Goal: Task Accomplishment & Management: Manage account settings

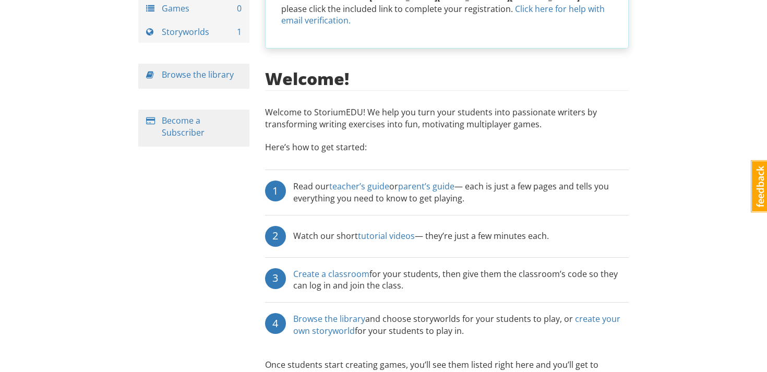
scroll to position [141, 0]
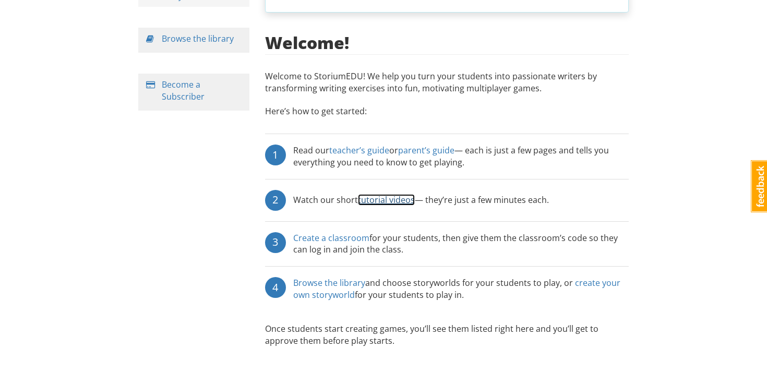
click at [409, 194] on link "tutorial videos" at bounding box center [386, 199] width 57 height 11
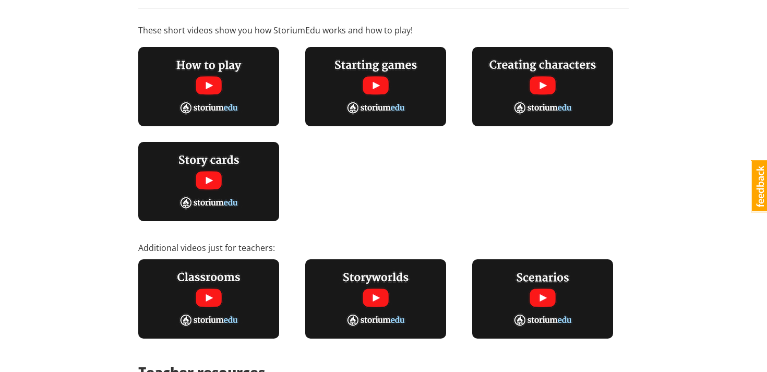
scroll to position [141, 0]
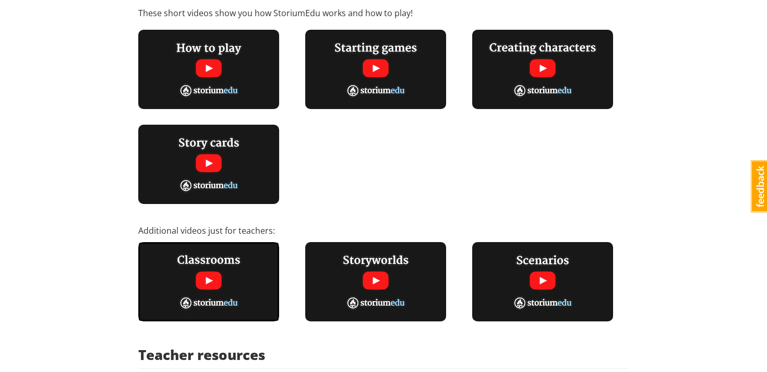
click at [210, 242] on img at bounding box center [208, 281] width 141 height 79
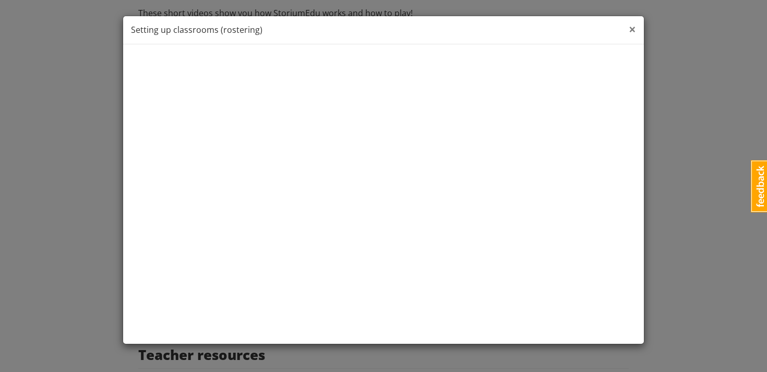
click at [632, 33] on span "×" at bounding box center [632, 28] width 7 height 17
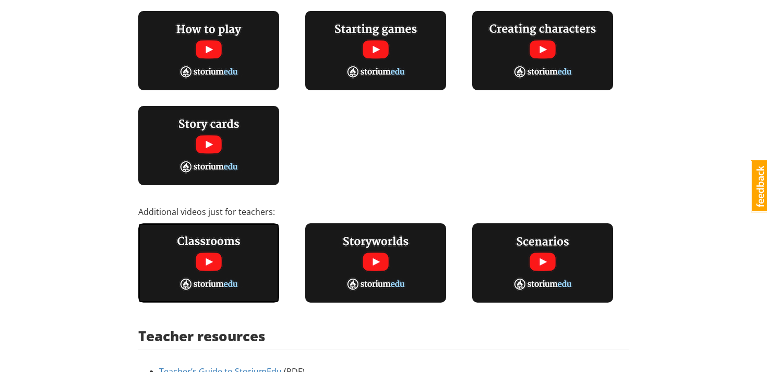
scroll to position [159, 0]
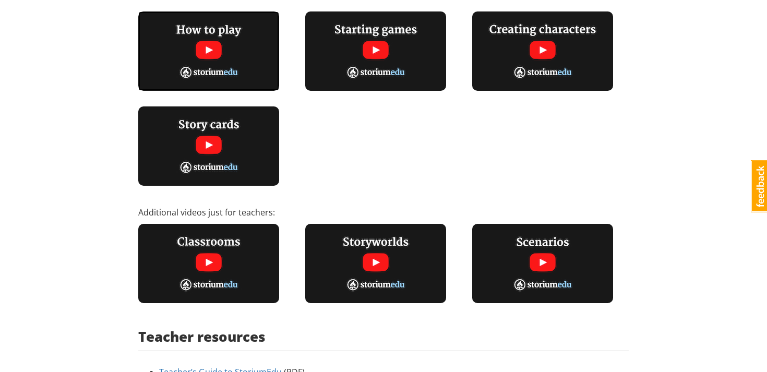
click at [229, 28] on img at bounding box center [208, 50] width 141 height 79
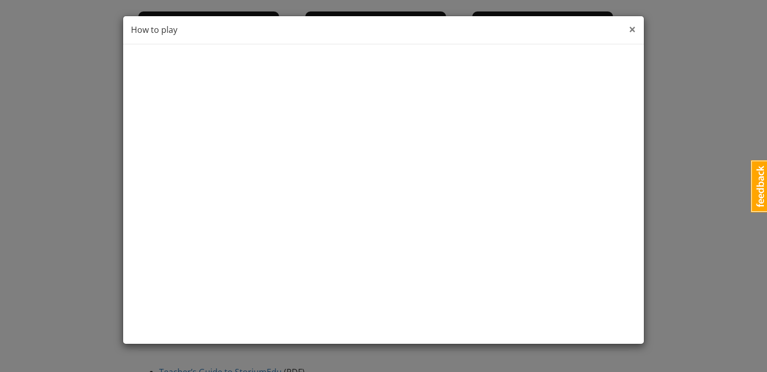
click at [632, 31] on span "×" at bounding box center [632, 28] width 7 height 17
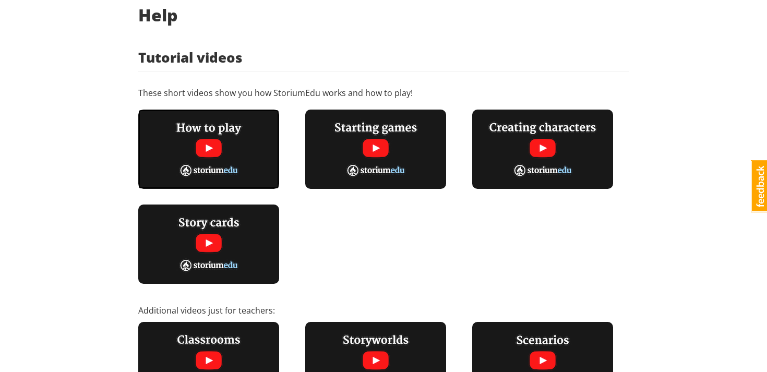
scroll to position [0, 0]
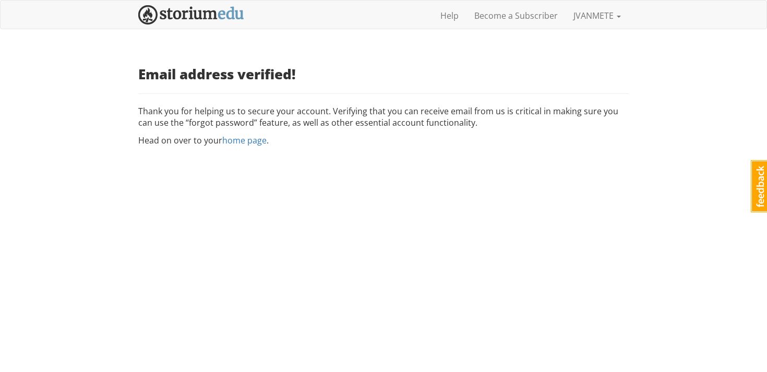
click at [260, 116] on p "Thank you for helping us to secure your account. Verifying that you can receive…" at bounding box center [383, 117] width 490 height 24
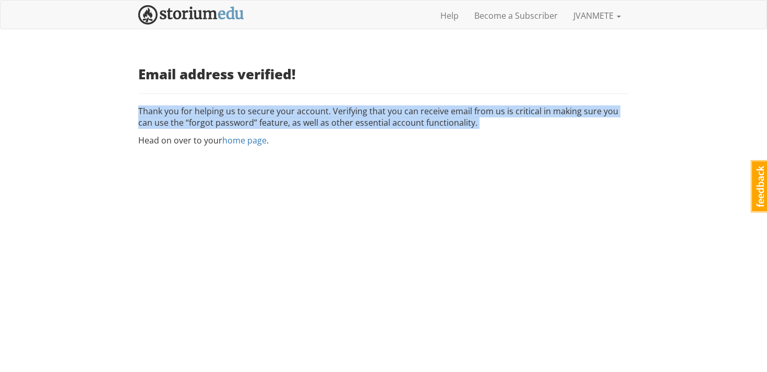
click at [260, 116] on p "Thank you for helping us to secure your account. Verifying that you can receive…" at bounding box center [383, 117] width 490 height 24
click at [261, 128] on p "Thank you for helping us to secure your account. Verifying that you can receive…" at bounding box center [383, 117] width 490 height 24
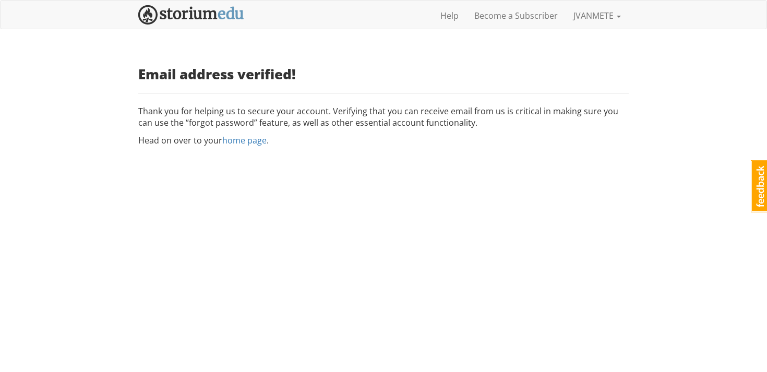
click at [237, 80] on h3 "Email address verified!" at bounding box center [383, 74] width 490 height 15
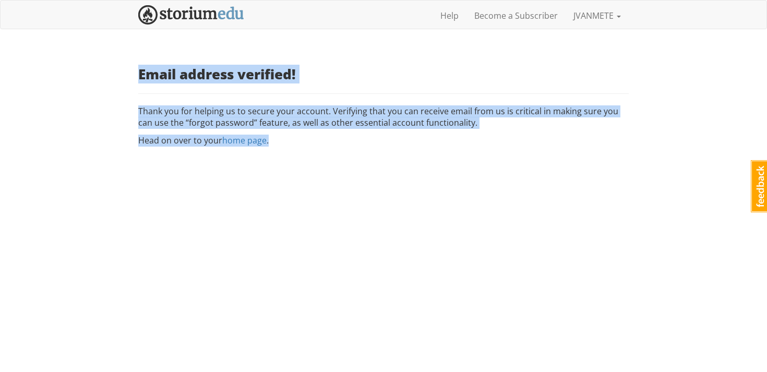
drag, startPoint x: 237, startPoint y: 80, endPoint x: 267, endPoint y: 138, distance: 64.9
click at [267, 138] on div "Email address verified! Thank you for helping us to secure your account. Verify…" at bounding box center [383, 107] width 490 height 80
click at [258, 126] on p "Thank you for helping us to secure your account. Verifying that you can receive…" at bounding box center [383, 117] width 490 height 24
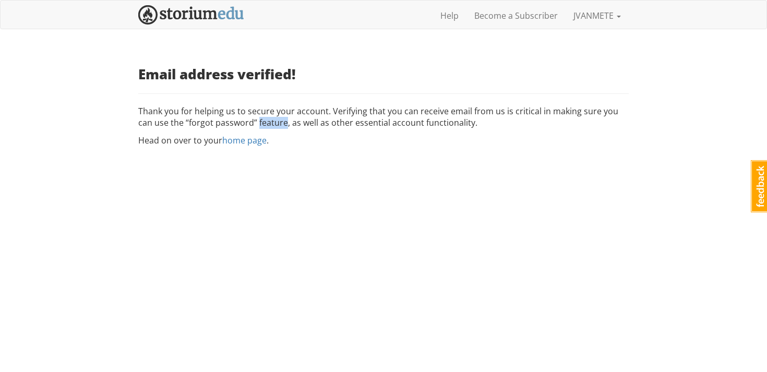
click at [258, 126] on p "Thank you for helping us to secure your account. Verifying that you can receive…" at bounding box center [383, 117] width 490 height 24
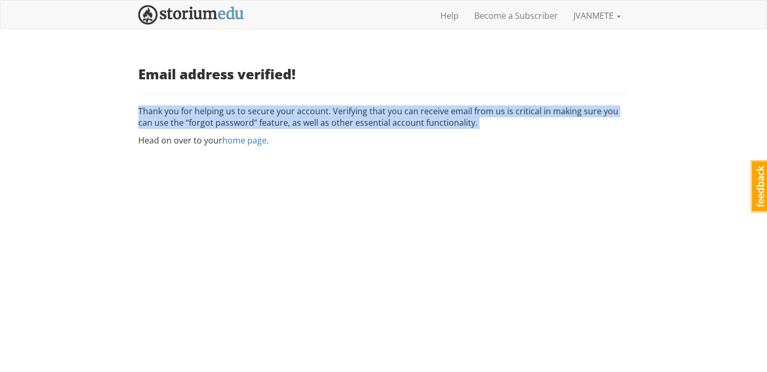
click at [258, 126] on p "Thank you for helping us to secure your account. Verifying that you can receive…" at bounding box center [383, 117] width 490 height 24
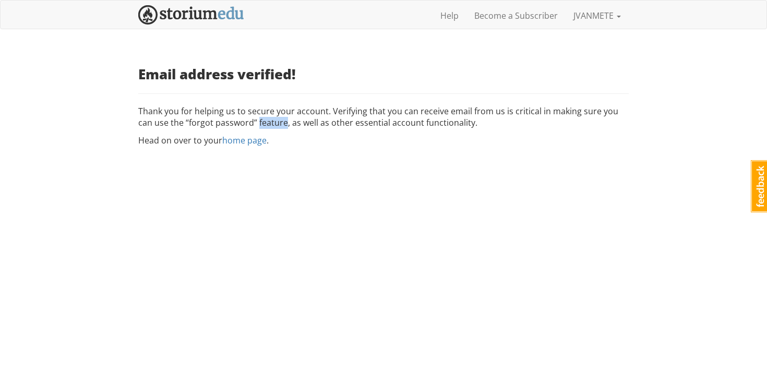
click at [258, 126] on p "Thank you for helping us to secure your account. Verifying that you can receive…" at bounding box center [383, 117] width 490 height 24
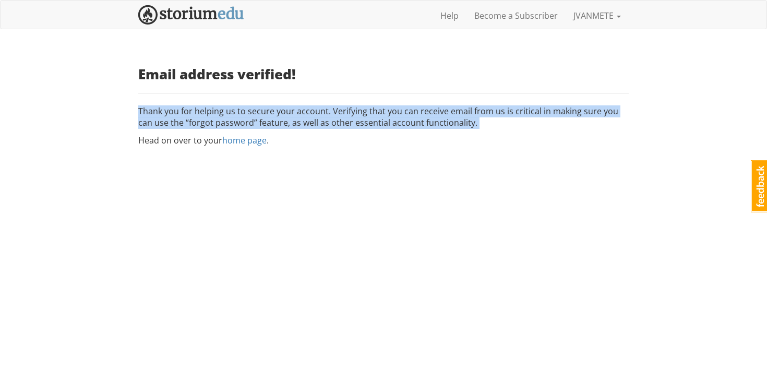
click at [258, 126] on p "Thank you for helping us to secure your account. Verifying that you can receive…" at bounding box center [383, 117] width 490 height 24
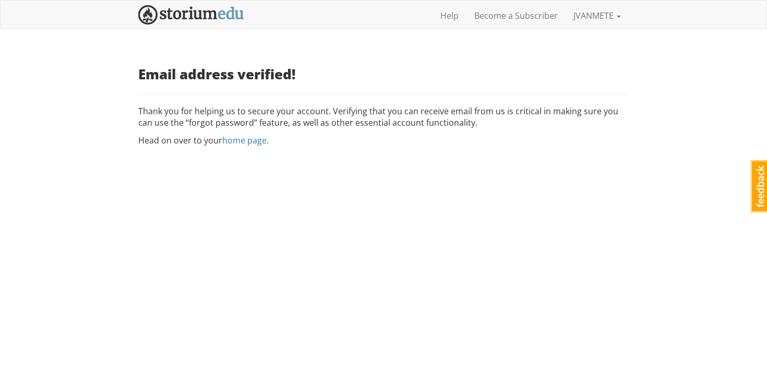
click at [420, 151] on div "Email address verified! Thank you for helping us to secure your account. Verify…" at bounding box center [383, 103] width 506 height 97
click at [251, 143] on link "home page" at bounding box center [244, 140] width 44 height 11
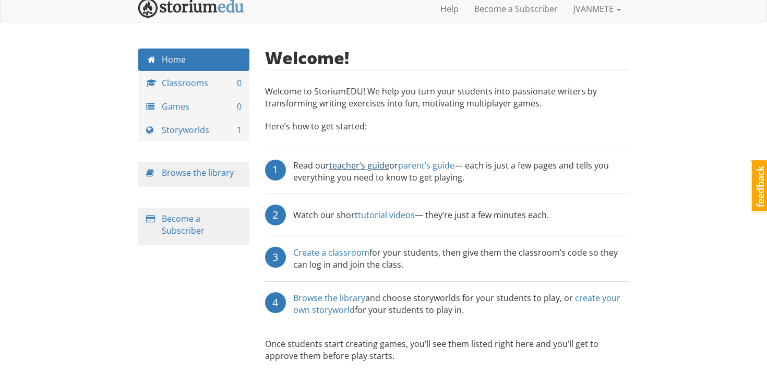
scroll to position [13, 0]
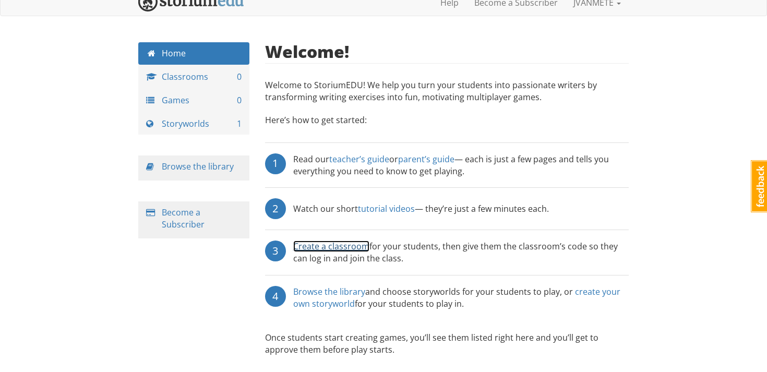
click at [348, 250] on link "Create a classroom" at bounding box center [331, 246] width 76 height 11
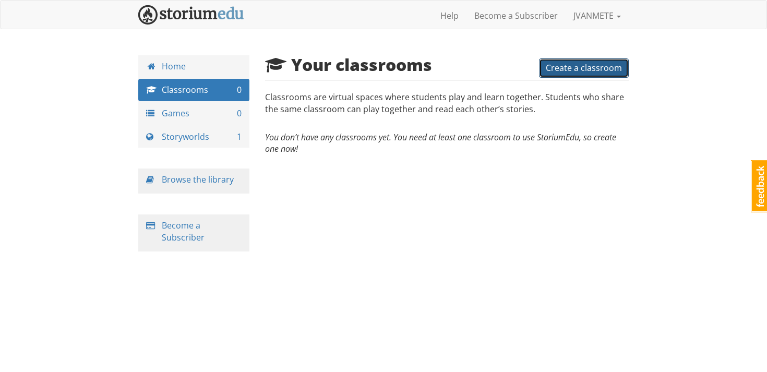
click at [596, 72] on span "Create a classroom" at bounding box center [584, 67] width 76 height 11
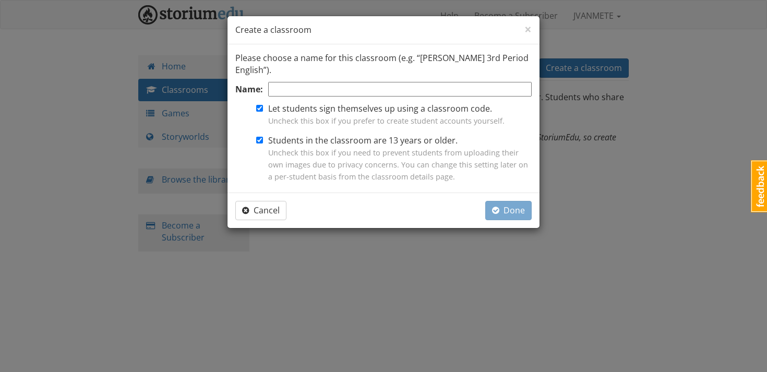
type input "J"
type input "C"
type input "KFC- Keep Fighting Chickens"
click at [340, 139] on label "Students in the classroom are 13 years or older. Uncheck this box if you need t…" at bounding box center [399, 158] width 263 height 47
click at [263, 139] on input "Students in the classroom are 13 years or older. Uncheck this box if you need t…" at bounding box center [259, 140] width 7 height 7
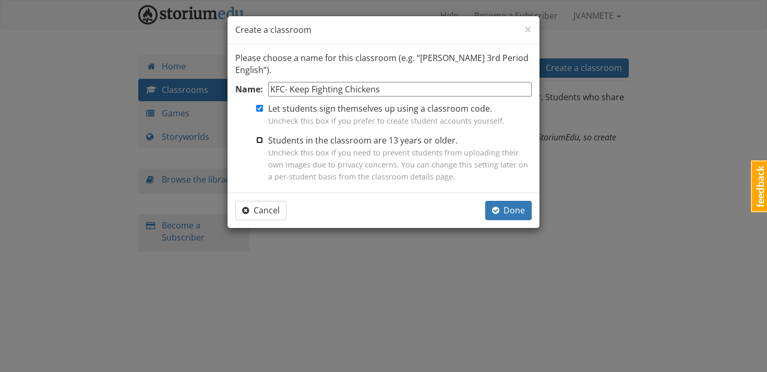
checkbox input "false"
click at [393, 206] on div "Cancel Done" at bounding box center [383, 210] width 296 height 19
click at [513, 216] on span "Done" at bounding box center [508, 210] width 33 height 11
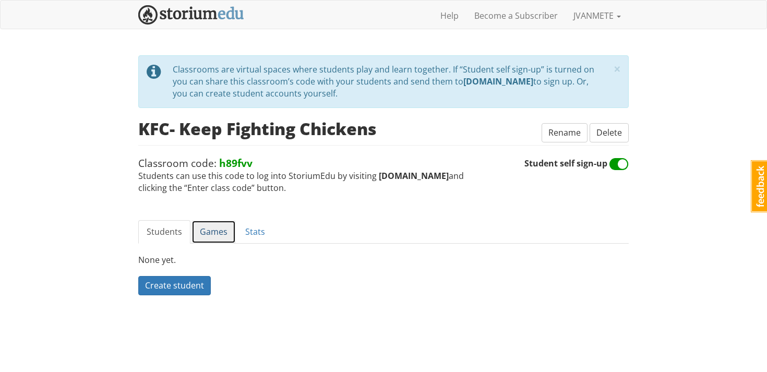
click at [222, 223] on link "Games" at bounding box center [213, 231] width 44 height 23
click at [170, 225] on link "Students" at bounding box center [164, 231] width 52 height 23
click at [213, 226] on link "Games" at bounding box center [213, 231] width 44 height 23
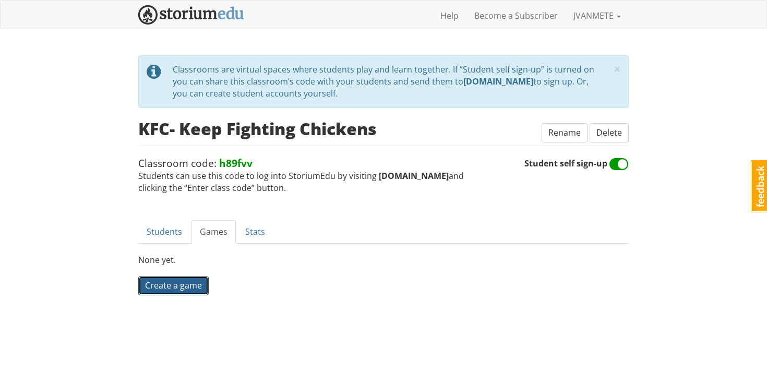
click at [180, 289] on span "Create a game" at bounding box center [173, 285] width 57 height 11
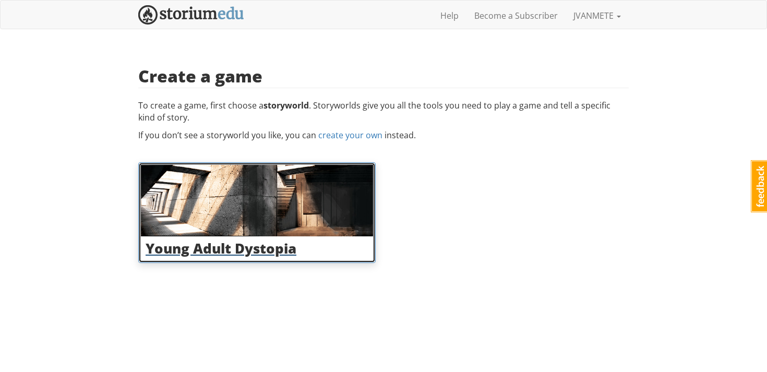
click at [214, 236] on div "Young Adult Dystopia" at bounding box center [257, 248] width 232 height 25
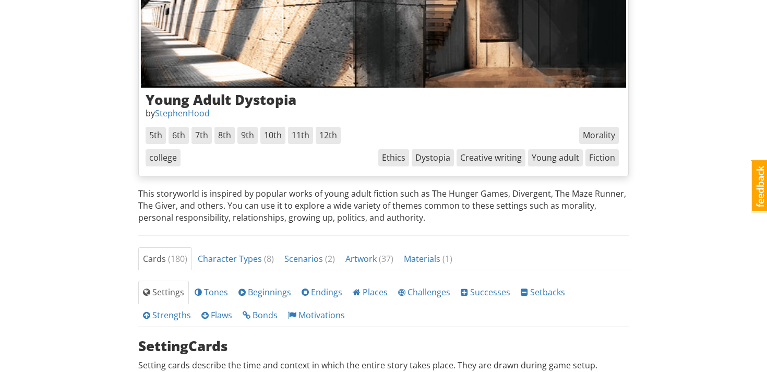
scroll to position [148, 0]
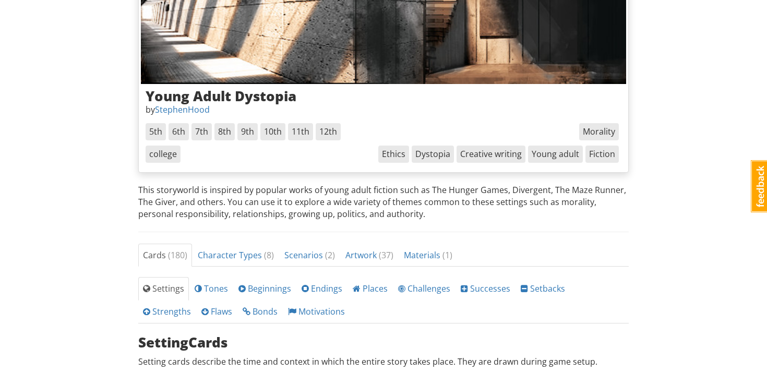
click at [221, 187] on p "This storyworld is inspired by popular works of young adult fiction such as The…" at bounding box center [383, 202] width 490 height 36
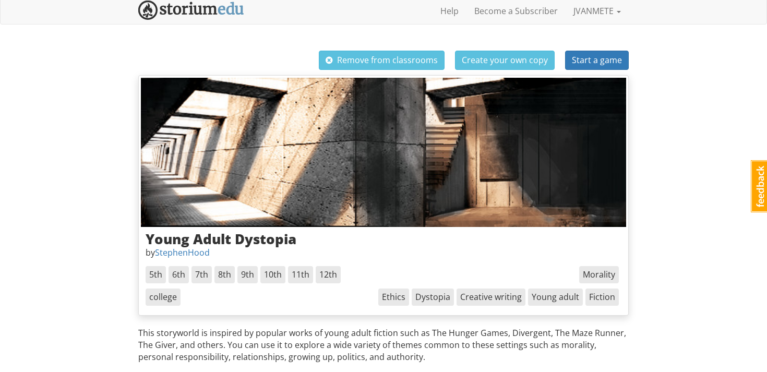
scroll to position [8, 0]
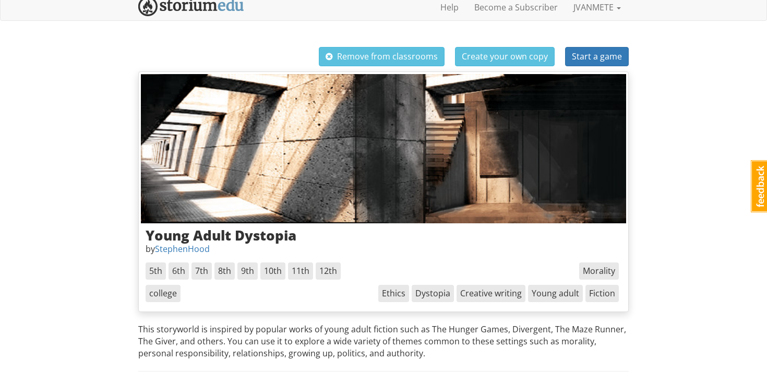
click at [275, 51] on div "Remove from classrooms Create your own copy Start a game" at bounding box center [383, 56] width 490 height 19
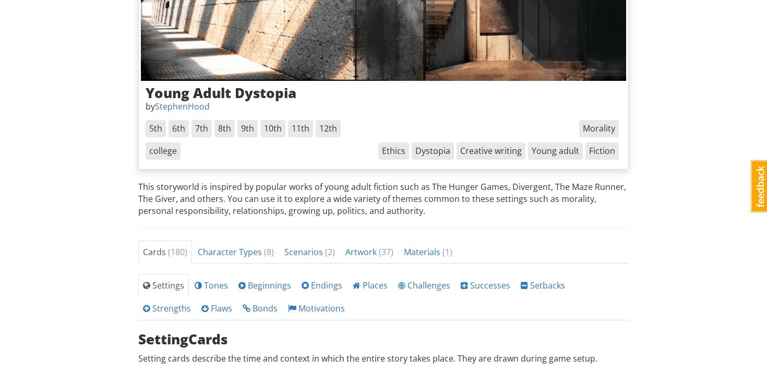
scroll to position [265, 0]
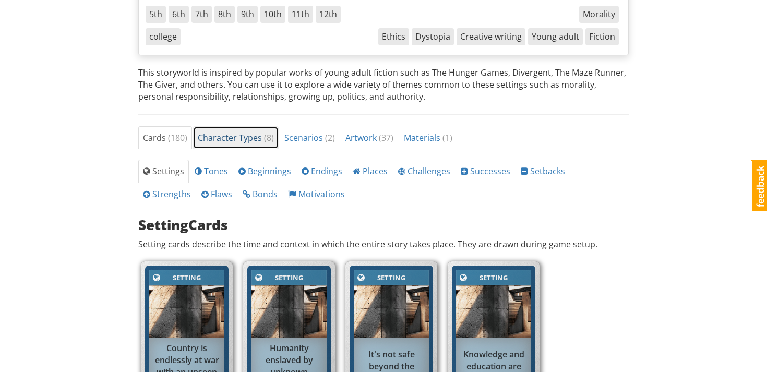
click at [247, 131] on link "Character Types ( 8 )" at bounding box center [236, 137] width 86 height 23
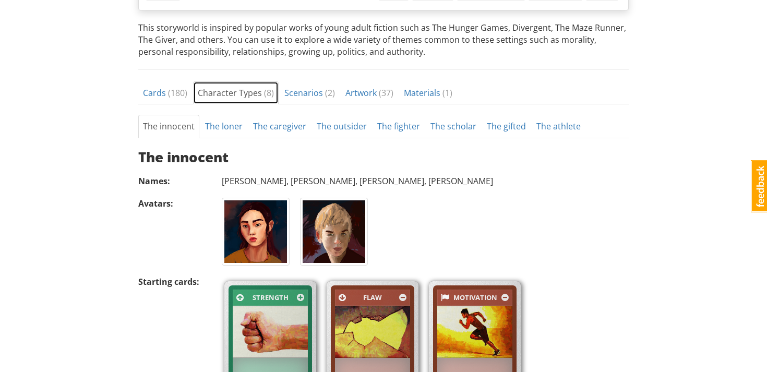
scroll to position [273, 0]
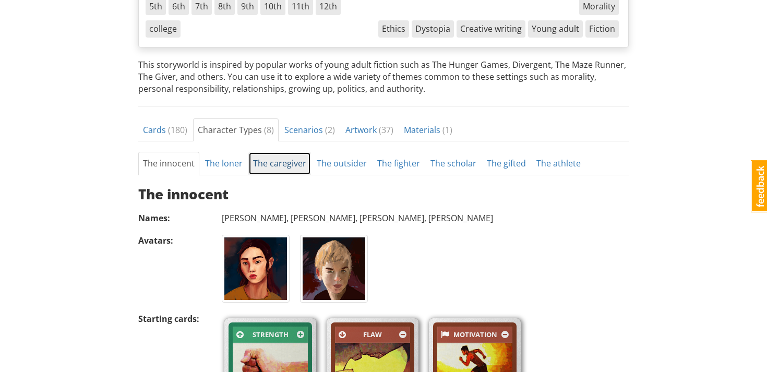
click at [272, 169] on link "The caregiver" at bounding box center [279, 163] width 63 height 23
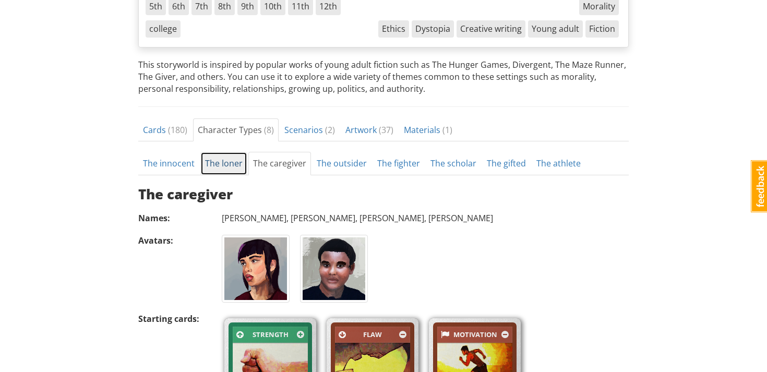
click at [237, 165] on link "The loner" at bounding box center [223, 163] width 47 height 23
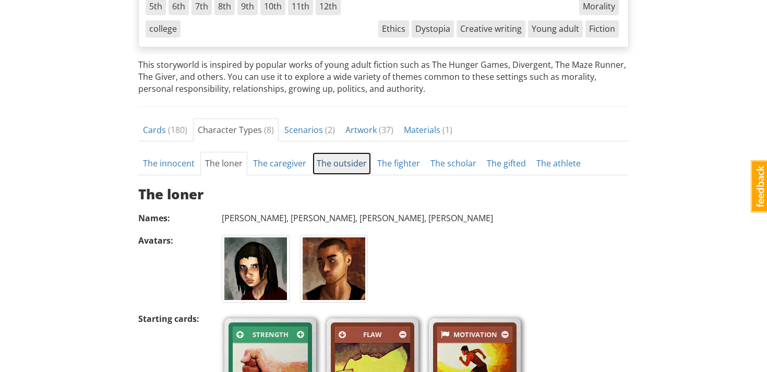
click at [340, 157] on link "The outsider" at bounding box center [341, 163] width 59 height 23
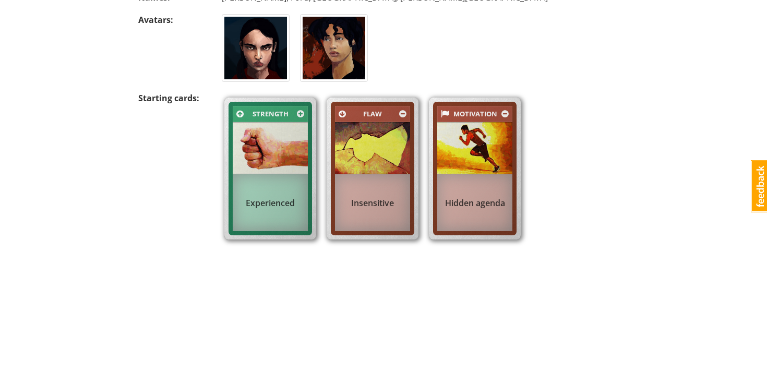
scroll to position [475, 0]
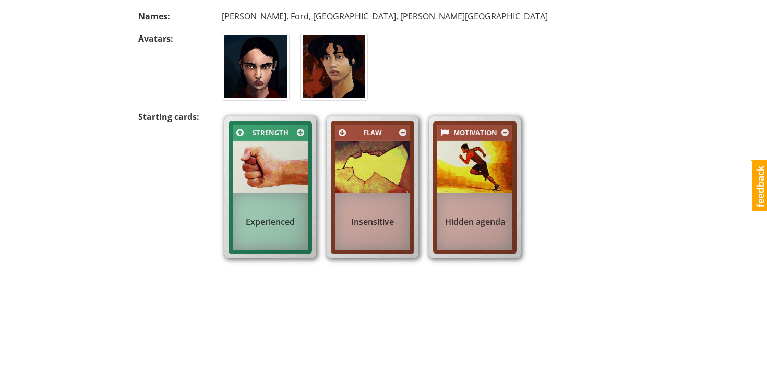
click at [309, 217] on div "Strength Experienced" at bounding box center [270, 188] width 83 height 134
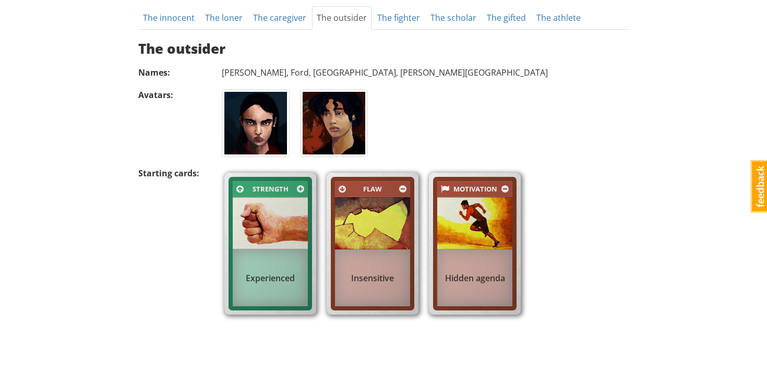
scroll to position [417, 0]
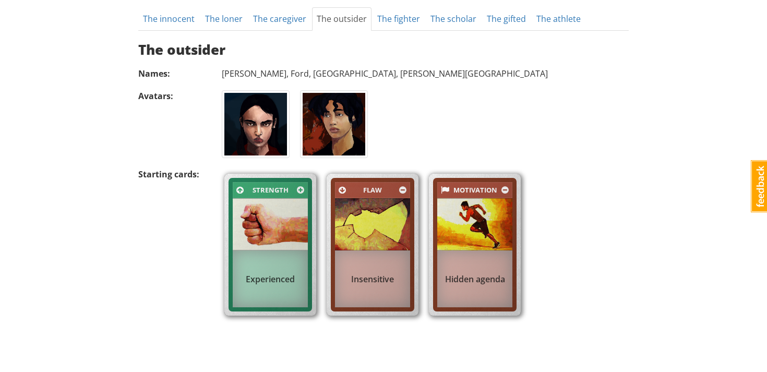
click at [479, 213] on img at bounding box center [474, 224] width 75 height 53
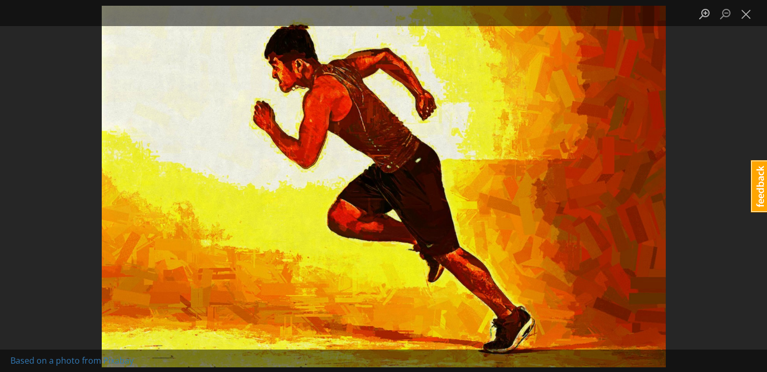
scroll to position [499, 0]
click at [60, 161] on div "Lightbox" at bounding box center [383, 186] width 767 height 372
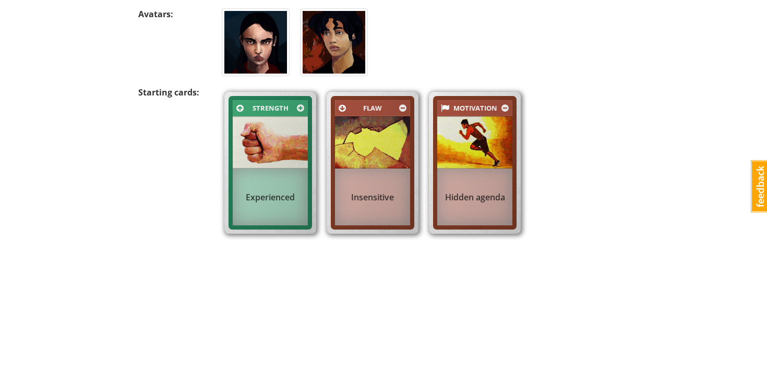
scroll to position [0, 0]
